Goal: Transaction & Acquisition: Purchase product/service

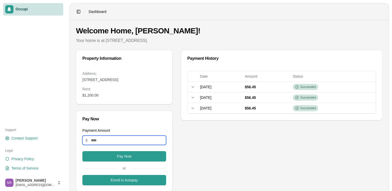
click at [127, 141] on input "Payment Amount" at bounding box center [124, 140] width 84 height 9
type input "**"
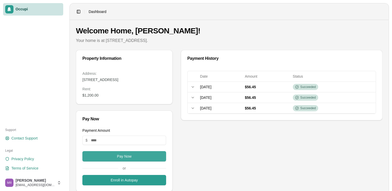
click at [127, 156] on button "Pay Now" at bounding box center [124, 156] width 84 height 10
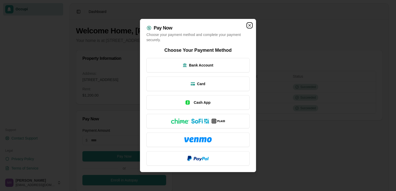
click at [248, 24] on icon "button" at bounding box center [249, 25] width 4 height 4
